Goal: Information Seeking & Learning: Learn about a topic

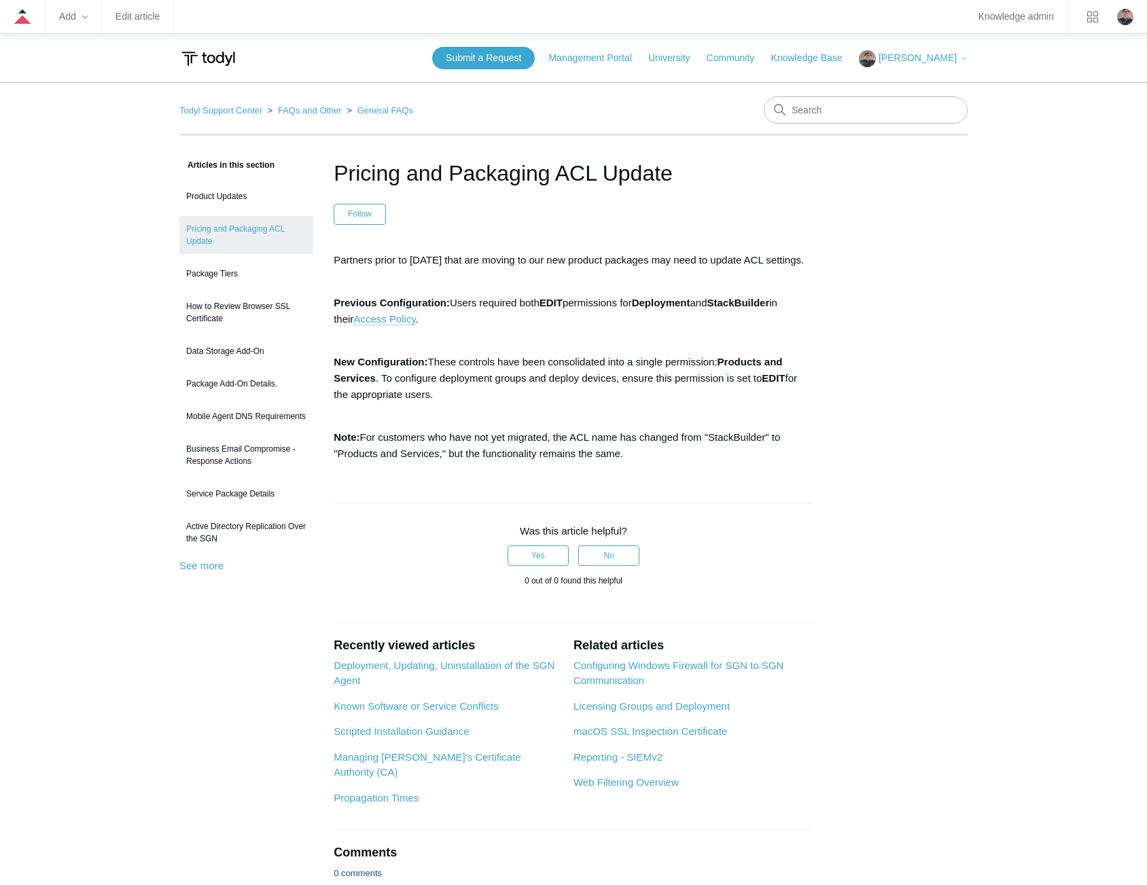
click at [90, 380] on main "Todyl Support Center FAQs and Other General FAQs Articles in this section Produ…" at bounding box center [573, 500] width 1147 height 836
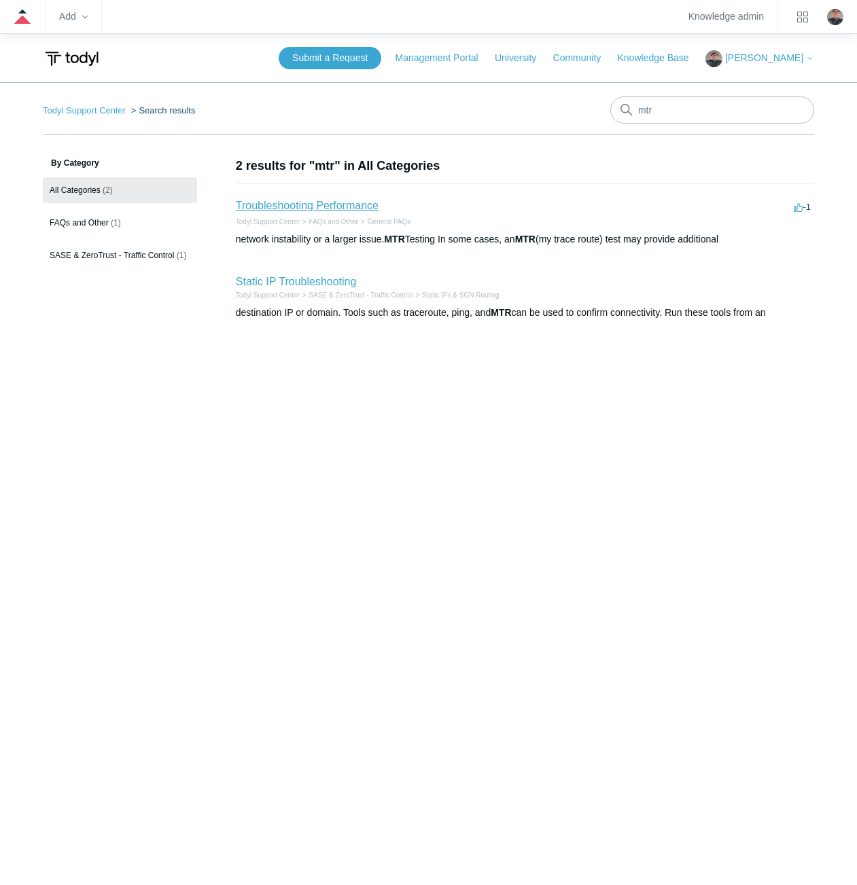
click at [285, 203] on link "Troubleshooting Performance" at bounding box center [307, 206] width 143 height 12
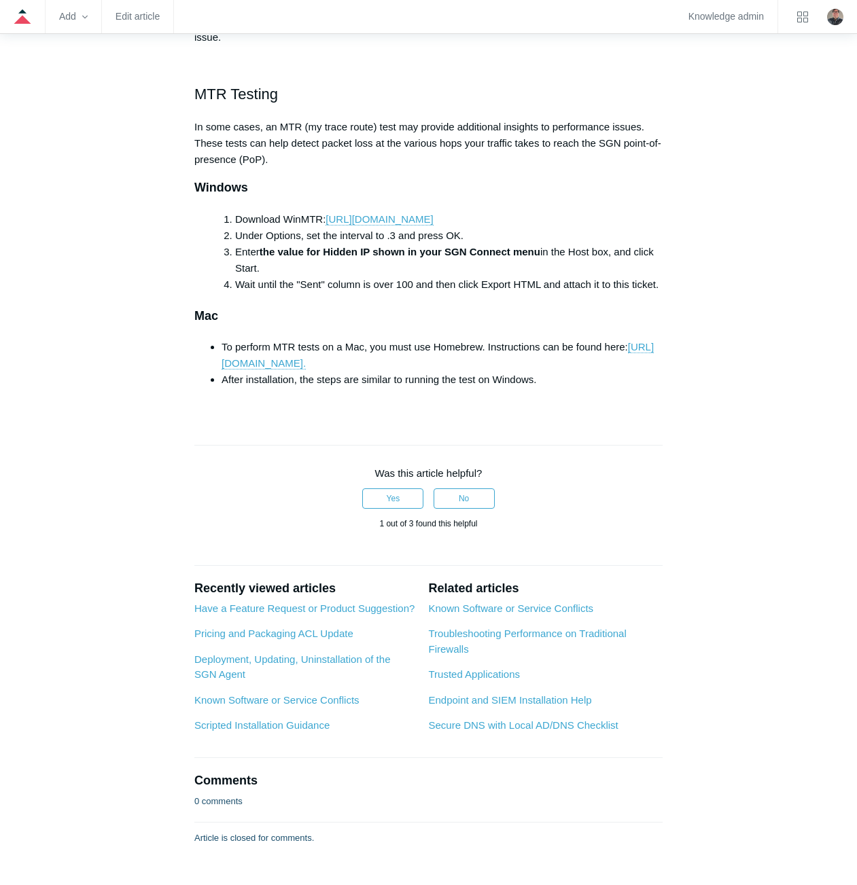
scroll to position [991, 0]
